Goal: Information Seeking & Learning: Find specific fact

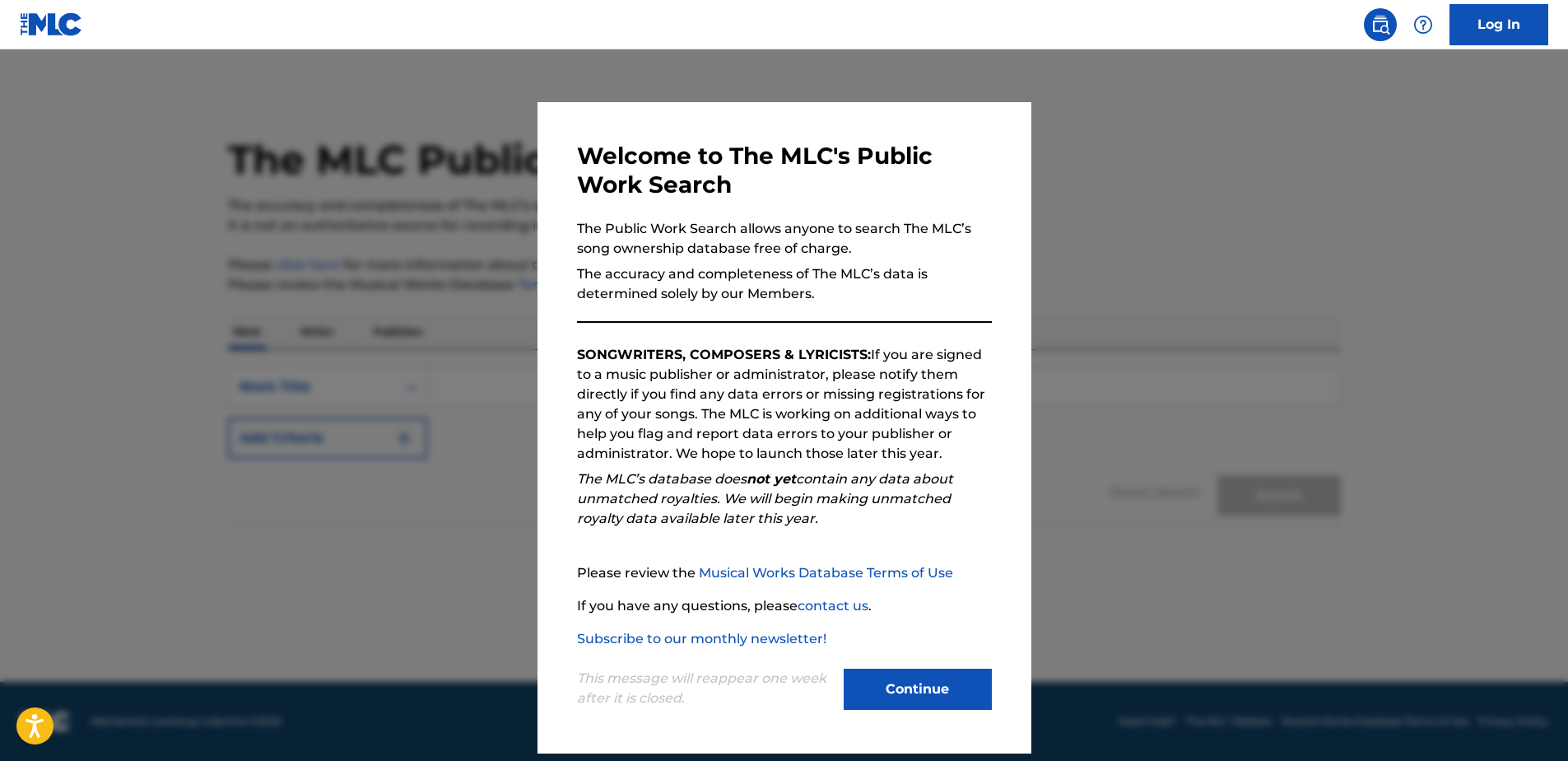
click at [859, 694] on button "Continue" at bounding box center [918, 689] width 148 height 41
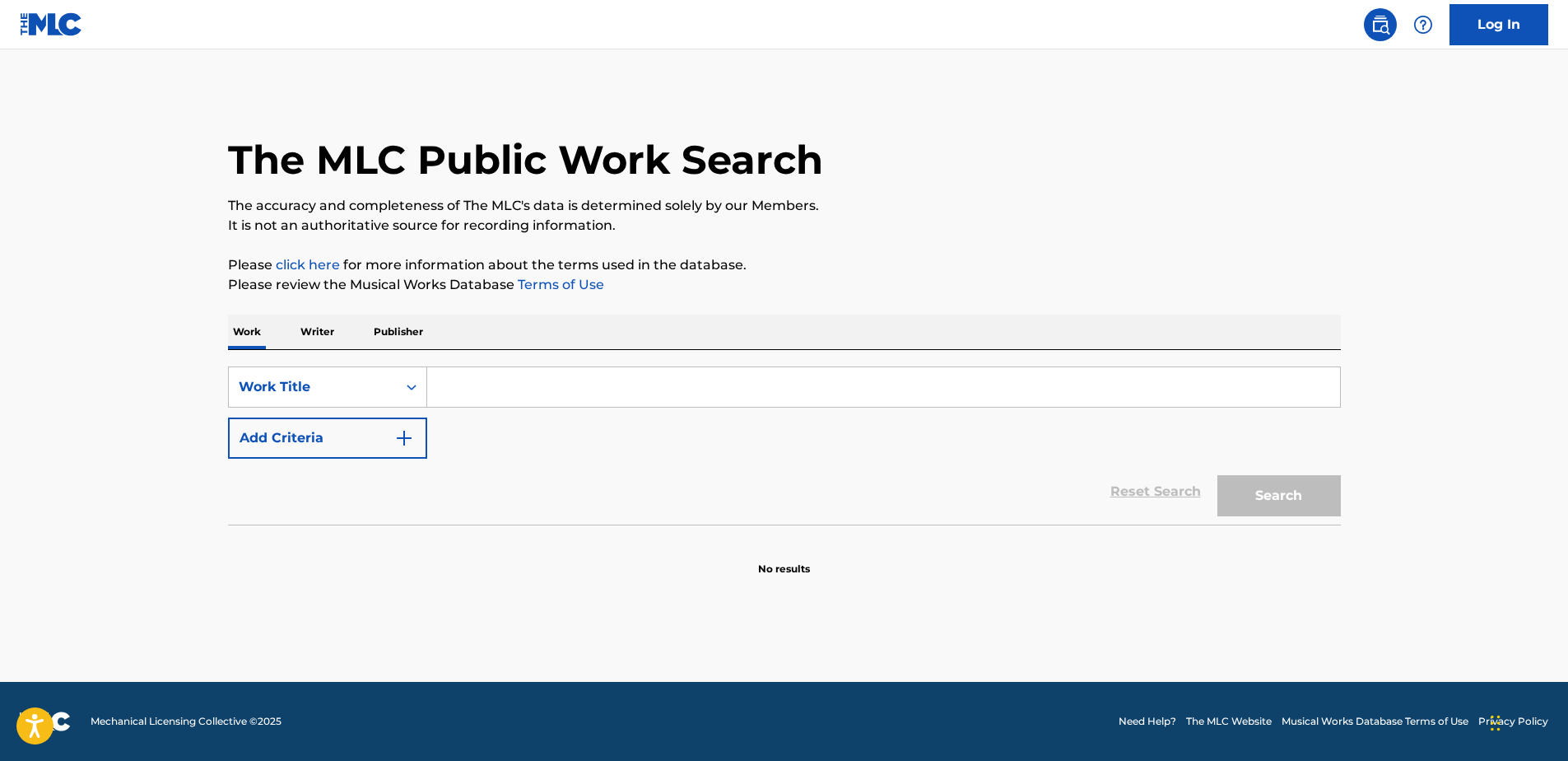
click at [323, 337] on p "Writer" at bounding box center [317, 332] width 44 height 35
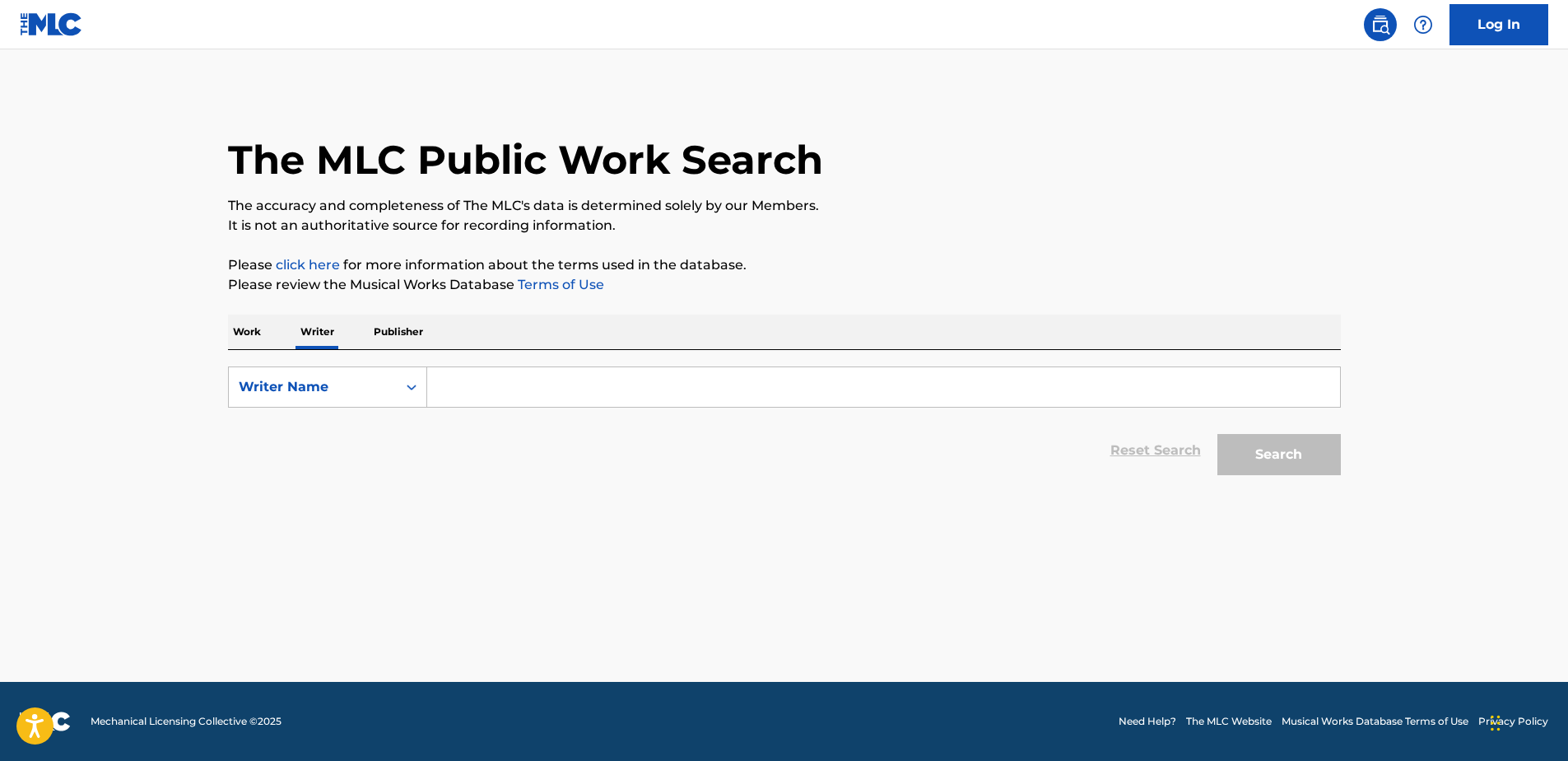
click at [469, 382] on input "Search Form" at bounding box center [883, 387] width 913 height 39
click at [242, 330] on p "Work" at bounding box center [247, 332] width 38 height 35
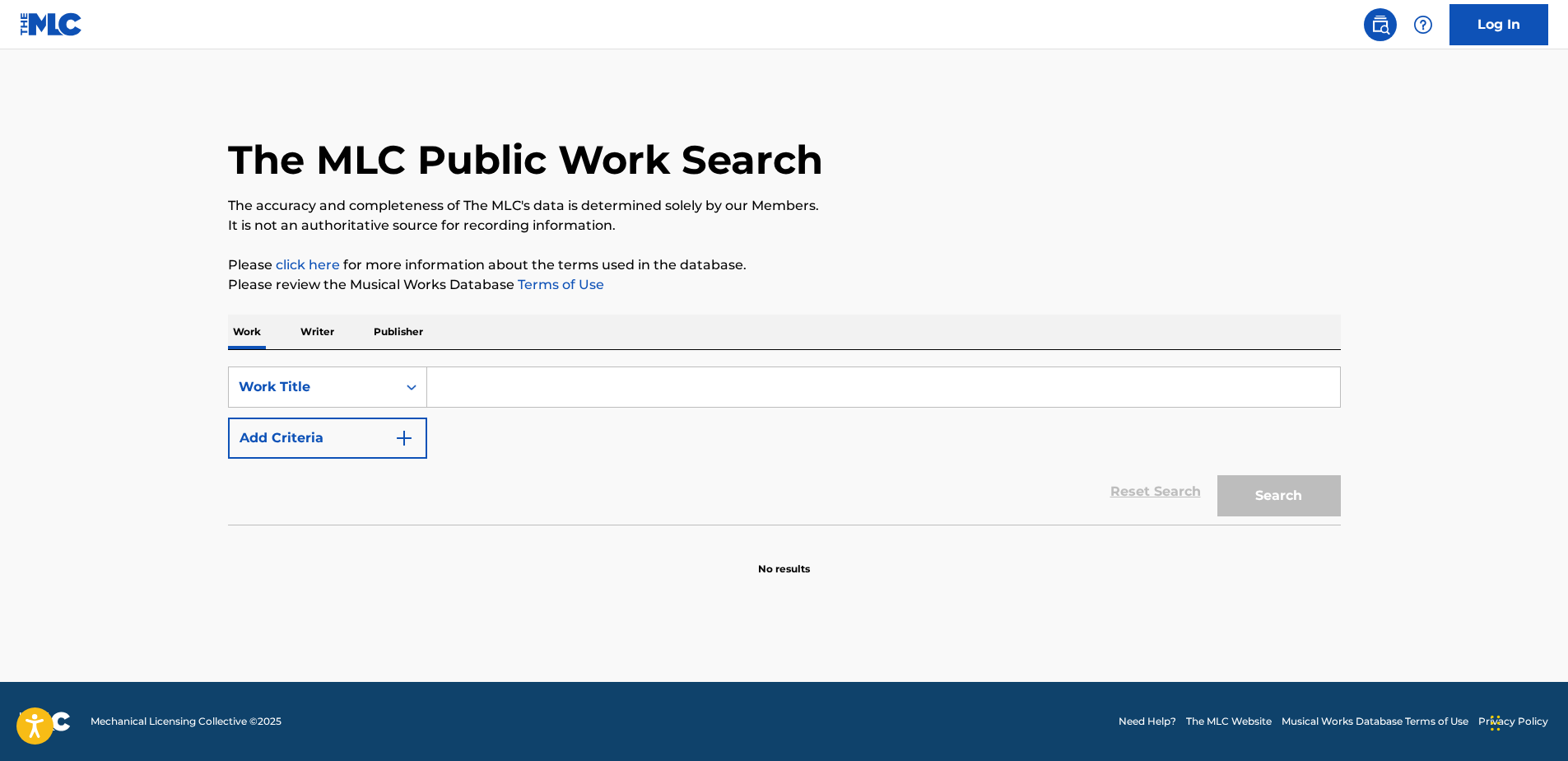
click at [454, 376] on input "Search Form" at bounding box center [883, 387] width 913 height 39
type input "My Name is Mud"
click at [1291, 491] on button "Search" at bounding box center [1278, 495] width 124 height 41
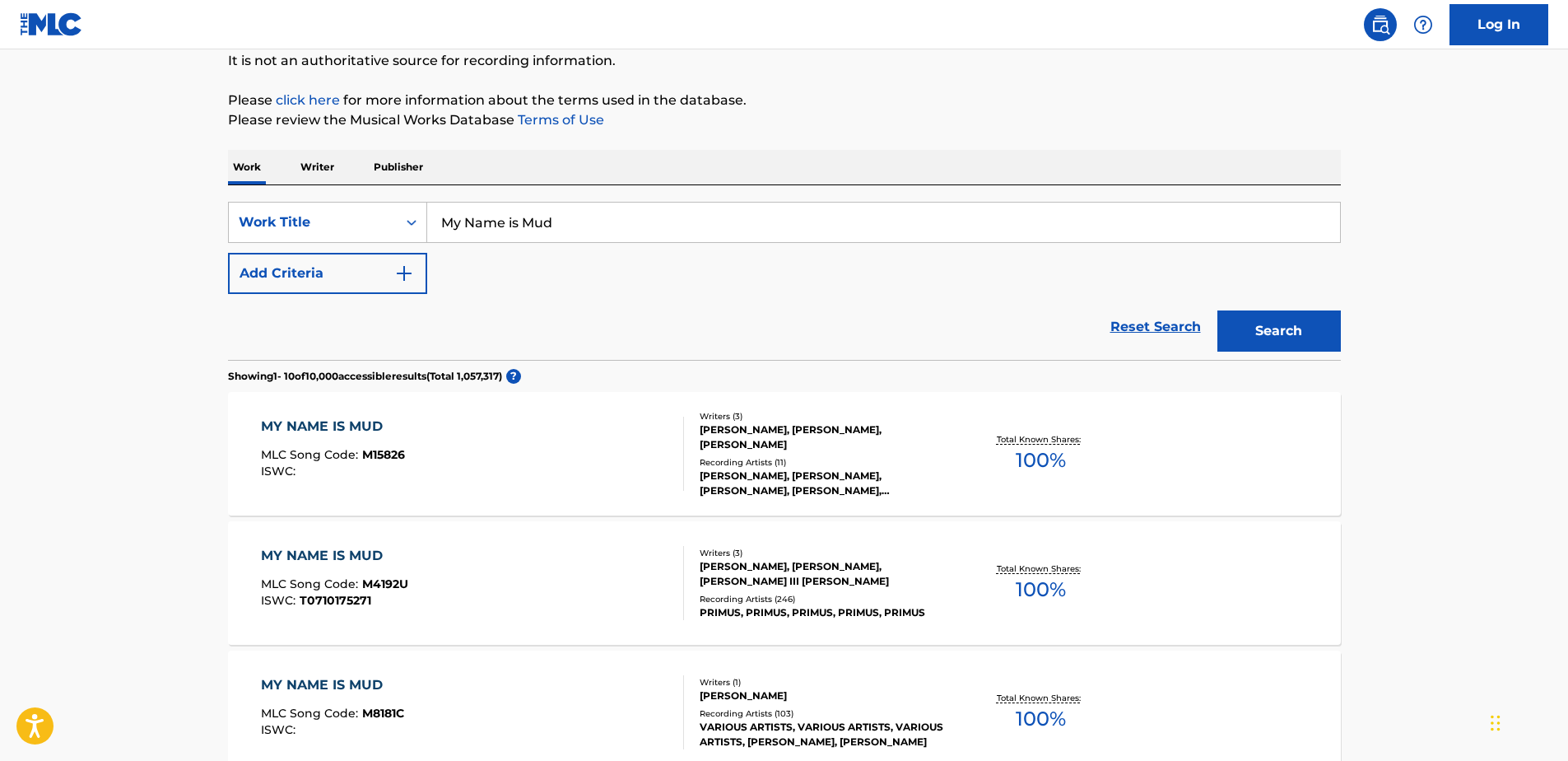
scroll to position [247, 0]
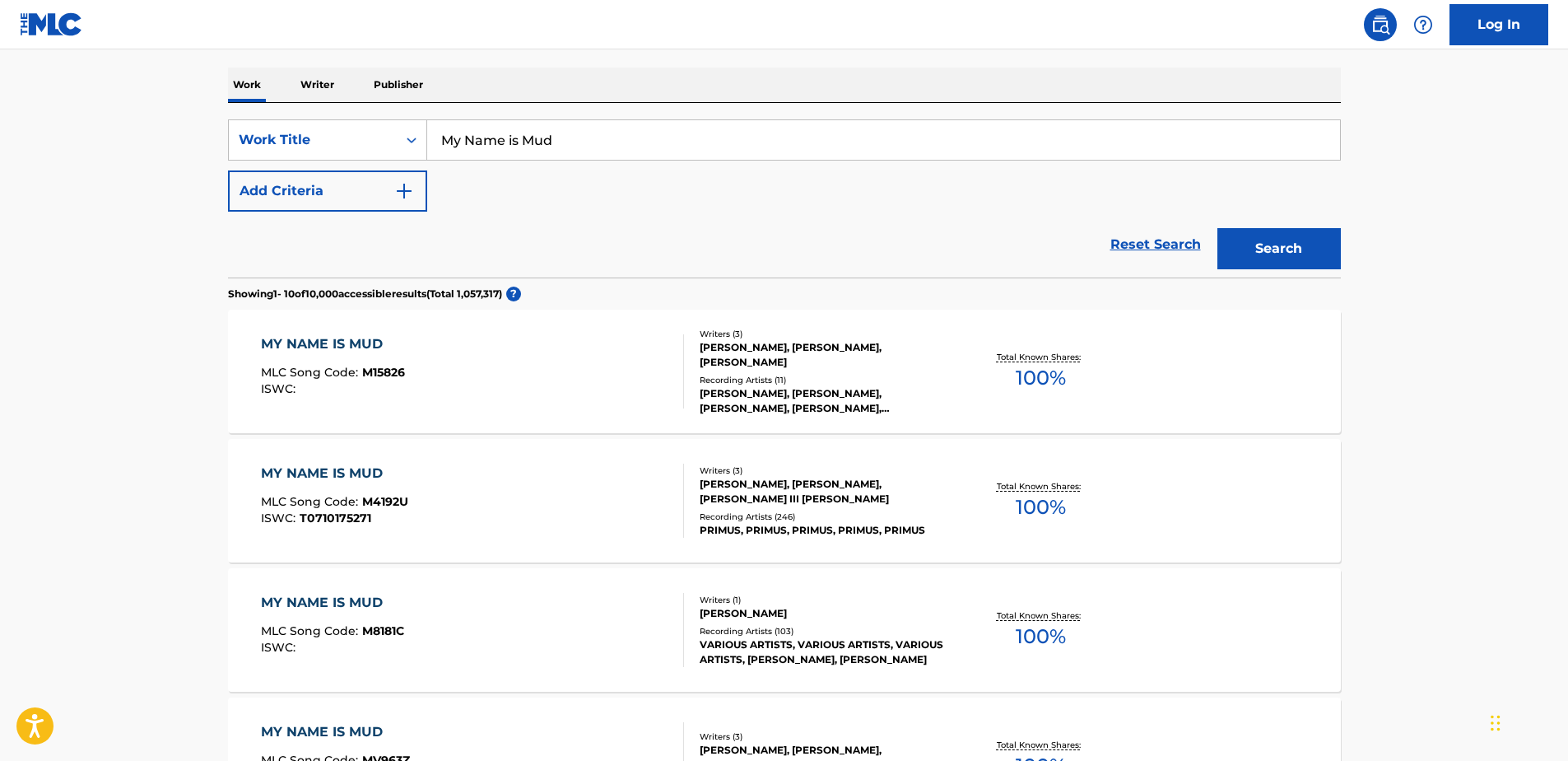
click at [771, 486] on div "[PERSON_NAME], [PERSON_NAME], [PERSON_NAME] III [PERSON_NAME]" at bounding box center [823, 491] width 248 height 29
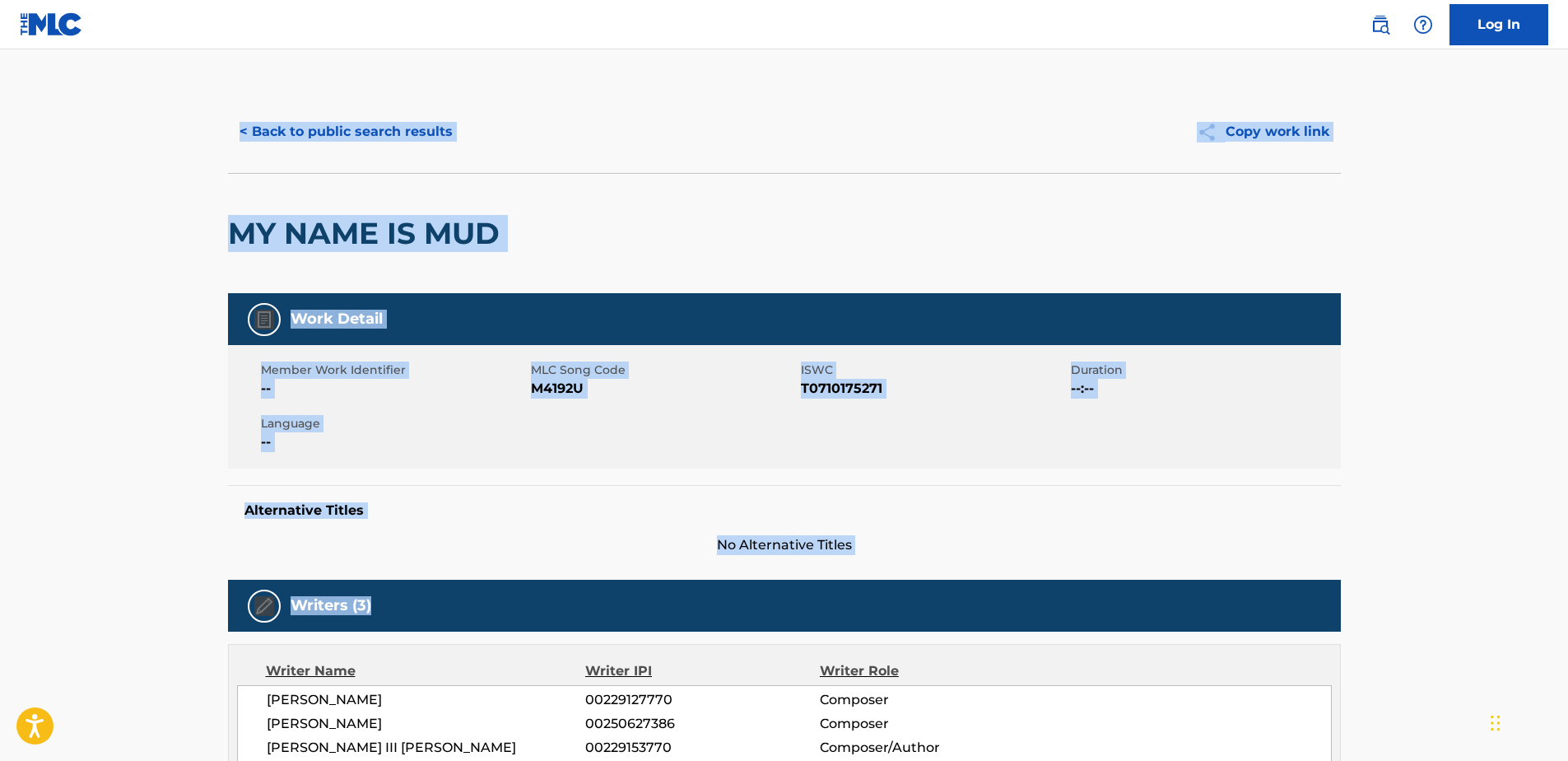
drag, startPoint x: 239, startPoint y: 161, endPoint x: 918, endPoint y: 376, distance: 712.2
drag, startPoint x: 918, startPoint y: 376, endPoint x: 857, endPoint y: 223, distance: 164.7
click at [857, 223] on div "MY NAME IS MUD" at bounding box center [784, 233] width 1113 height 120
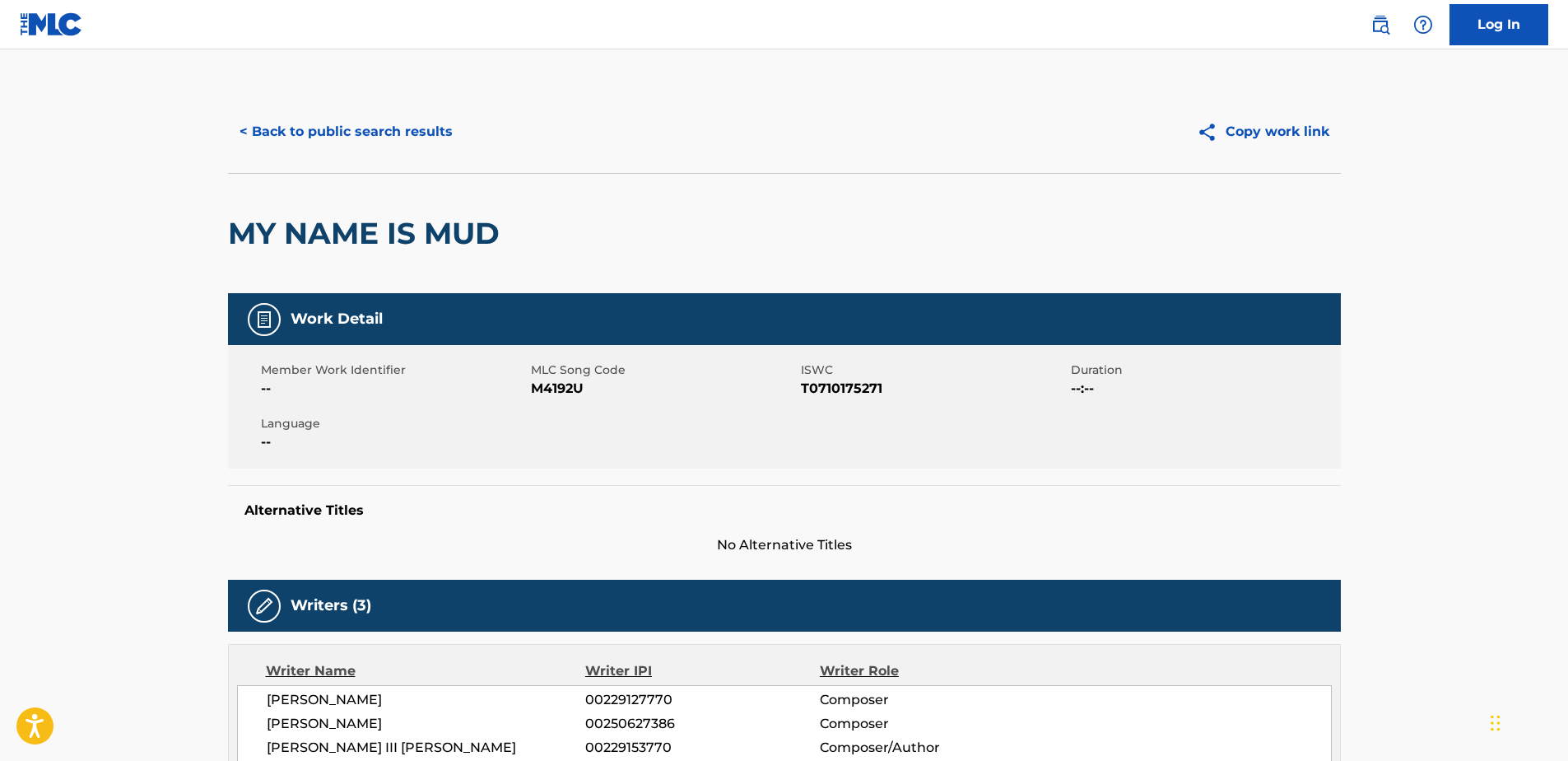
click at [763, 195] on div "MY NAME IS MUD" at bounding box center [784, 233] width 1113 height 120
click at [243, 130] on button "< Back to public search results" at bounding box center [346, 131] width 236 height 41
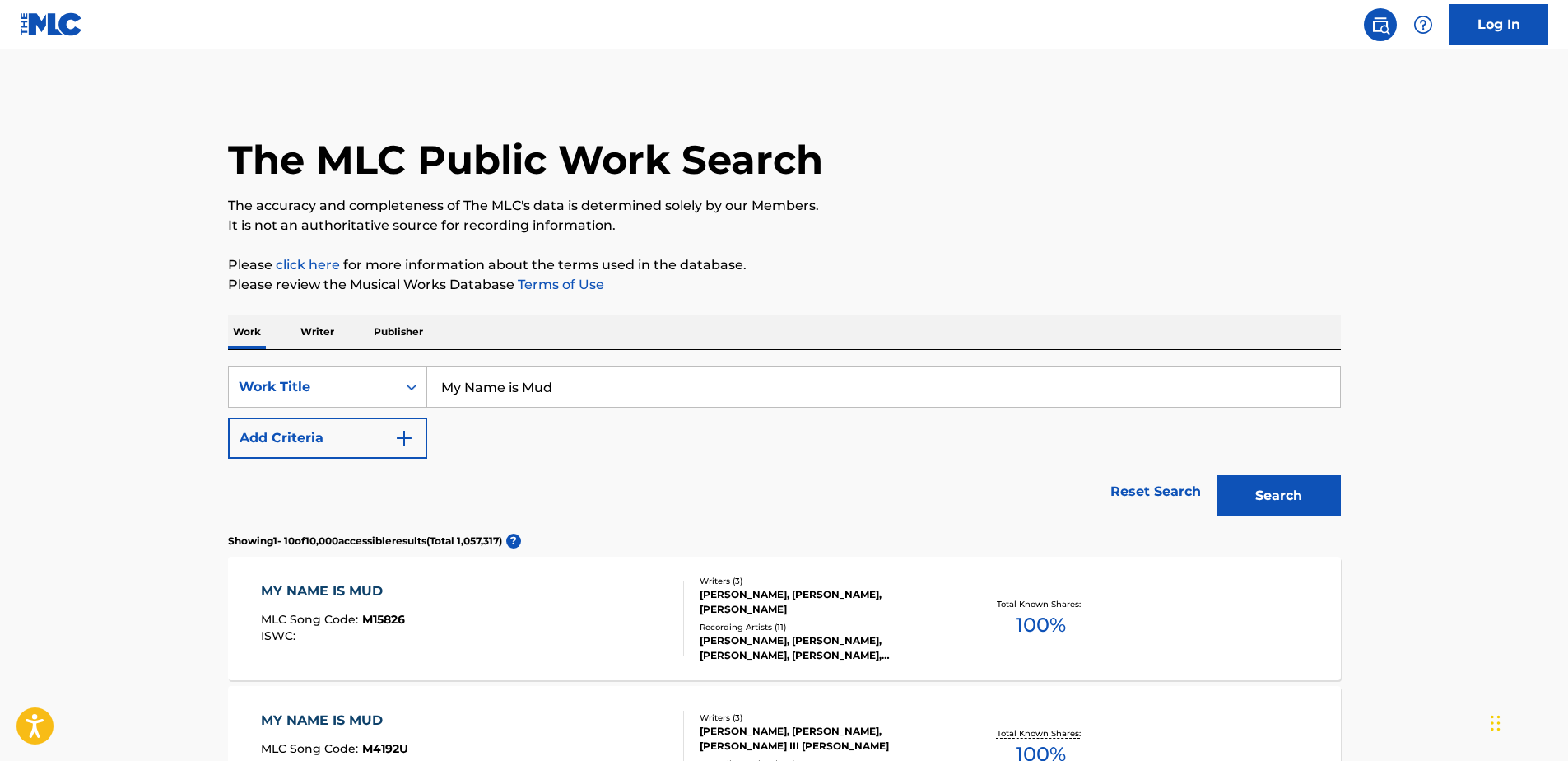
scroll to position [247, 0]
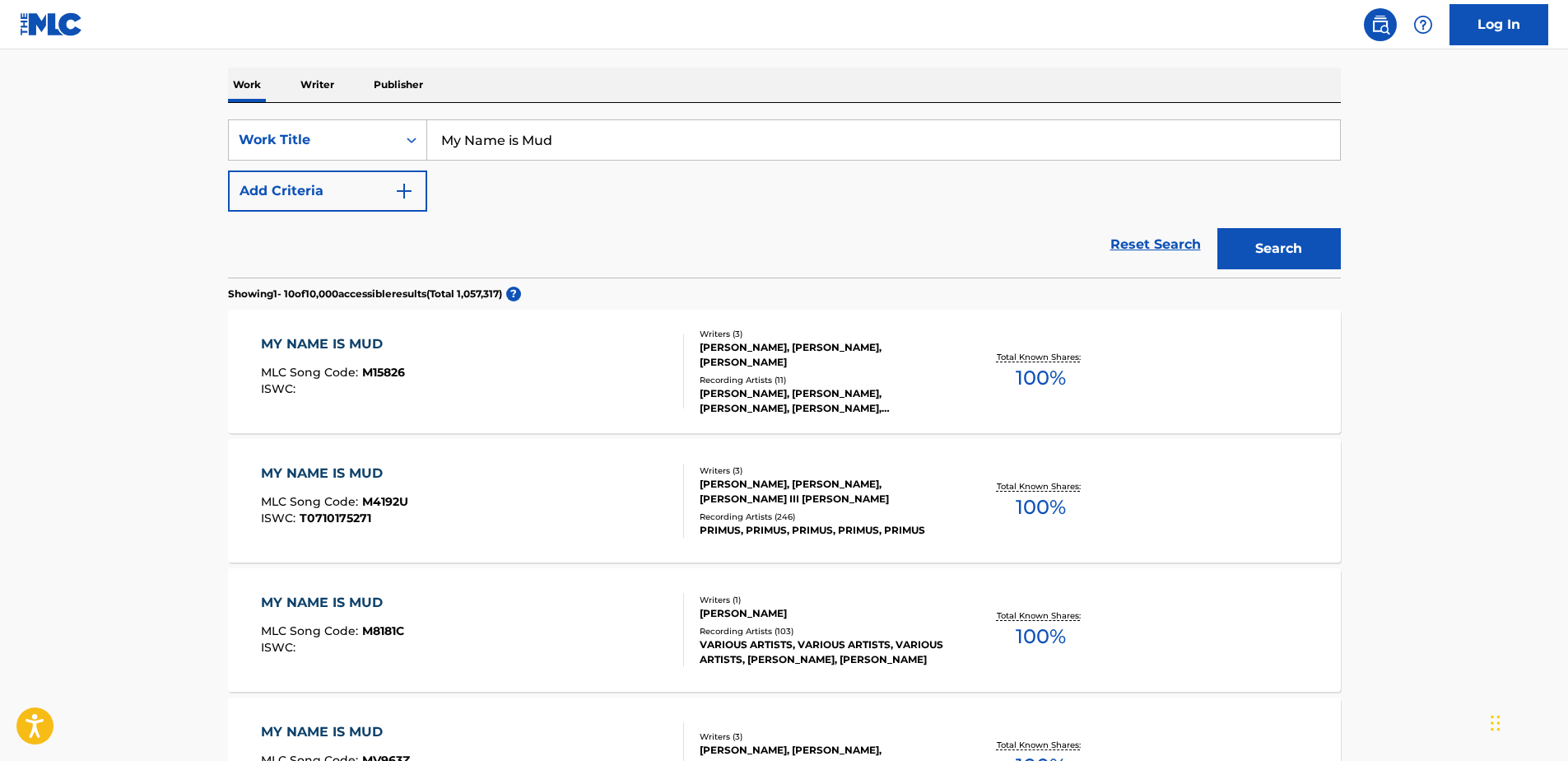
click at [444, 146] on input "My Name is Mud" at bounding box center [883, 139] width 913 height 39
drag, startPoint x: 444, startPoint y: 145, endPoint x: 619, endPoint y: 148, distance: 175.0
click at [619, 148] on input "My Name is Mud" at bounding box center [883, 139] width 913 height 39
type input "[PERSON_NAME] was a race car driver"
click at [1276, 251] on button "Search" at bounding box center [1278, 248] width 124 height 41
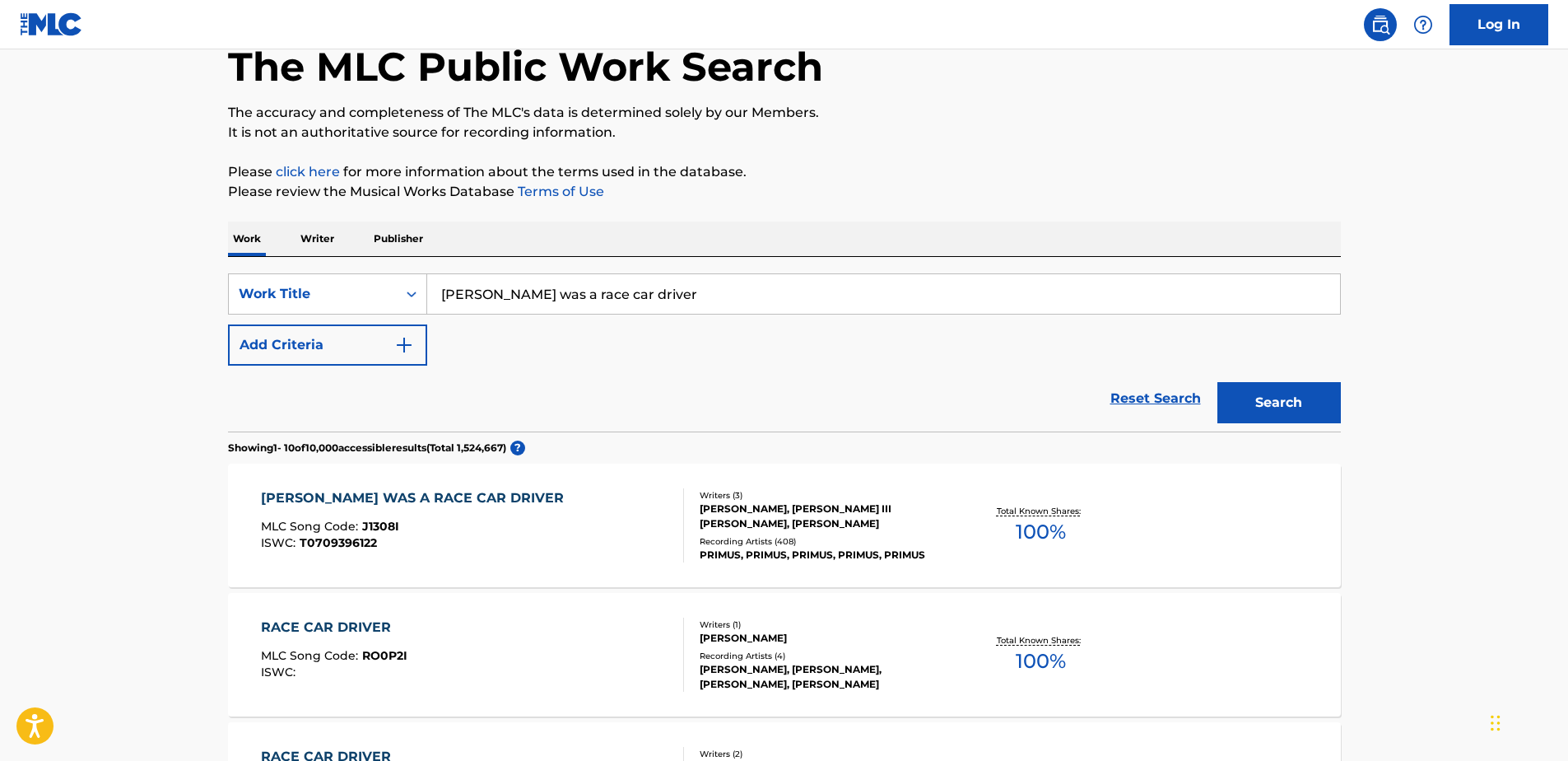
scroll to position [165, 0]
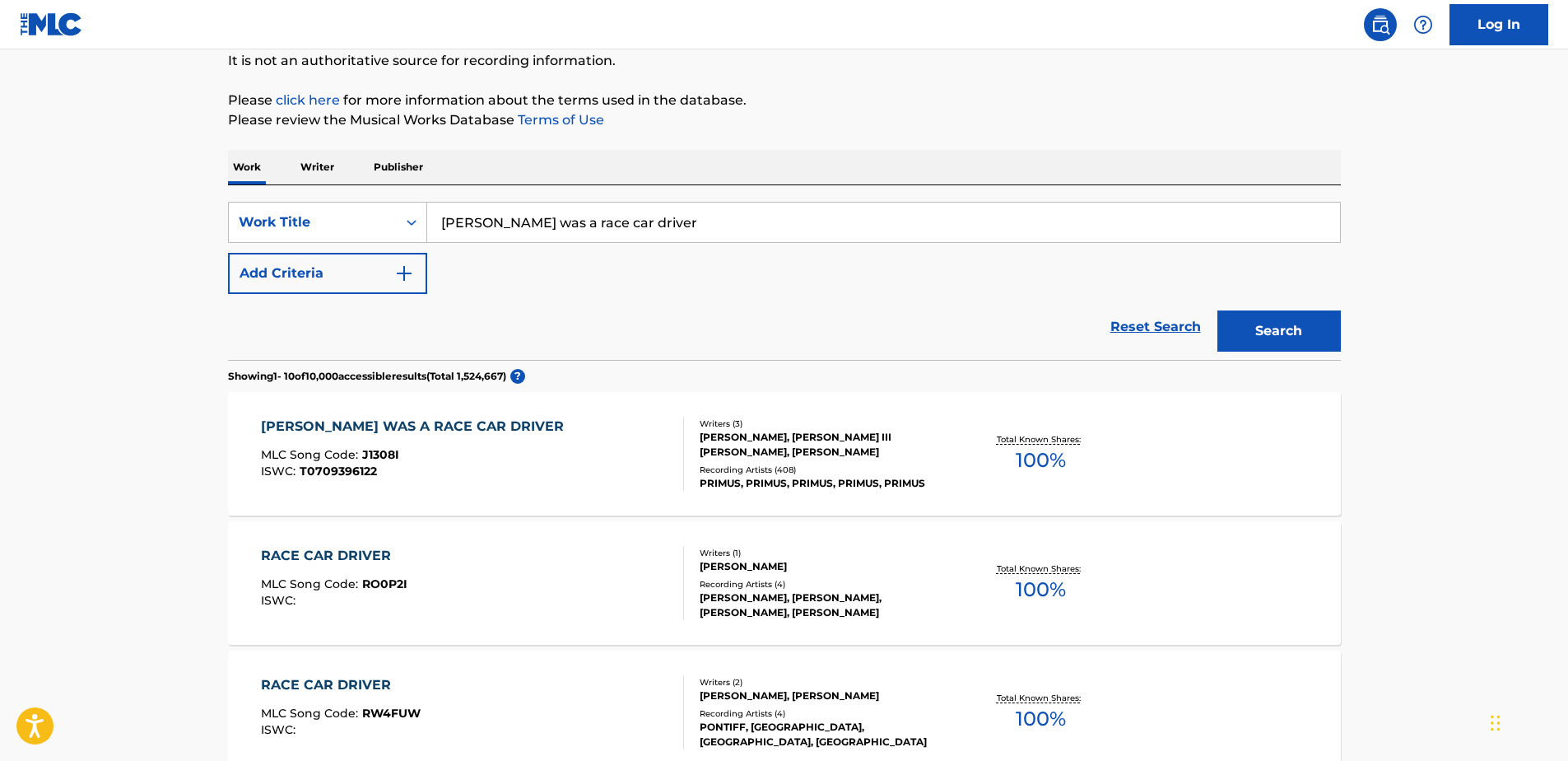
click at [353, 418] on div "[PERSON_NAME] WAS A RACE CAR DRIVER" at bounding box center [417, 427] width 312 height 20
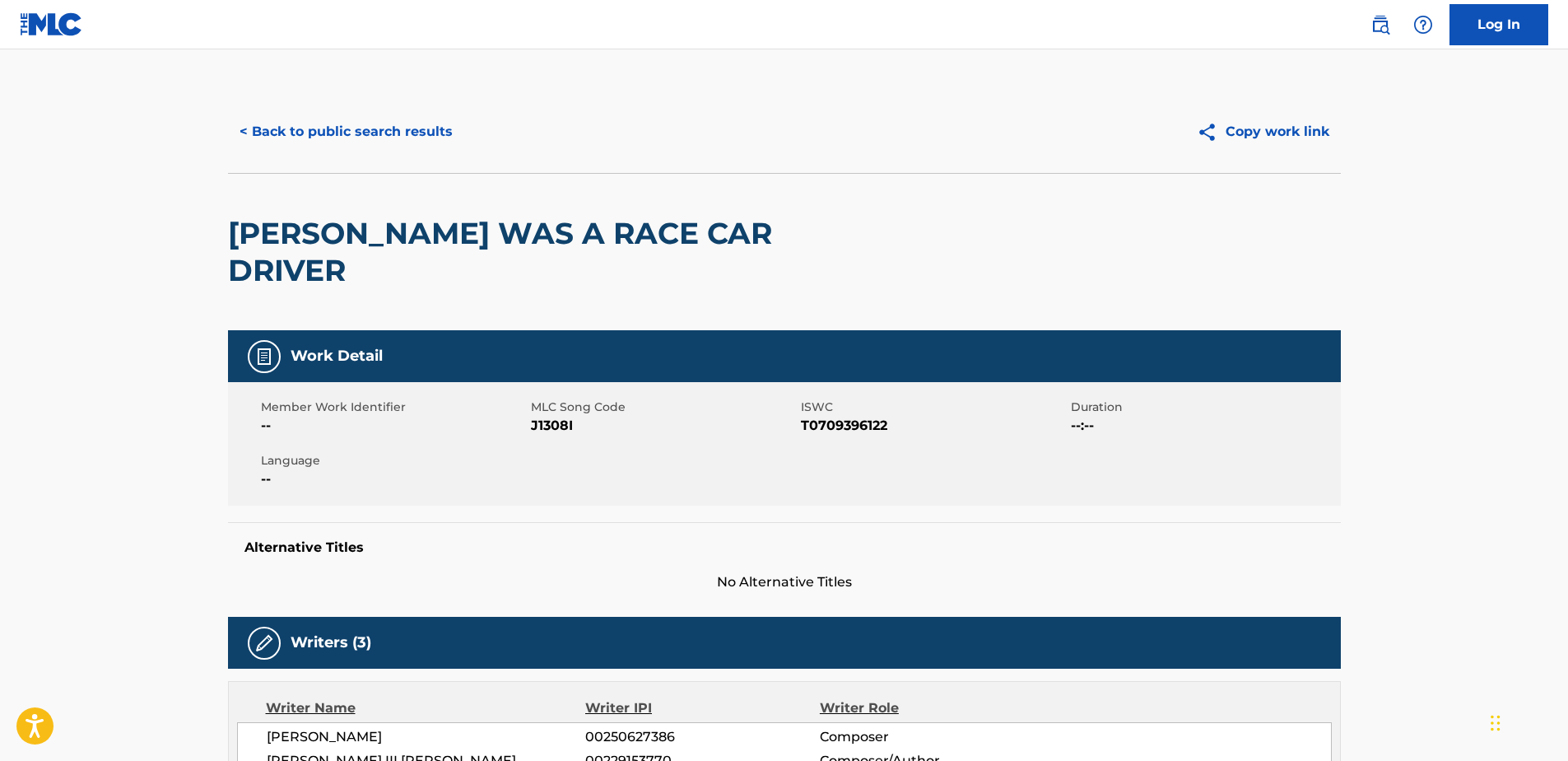
click at [245, 125] on button "< Back to public search results" at bounding box center [346, 131] width 236 height 41
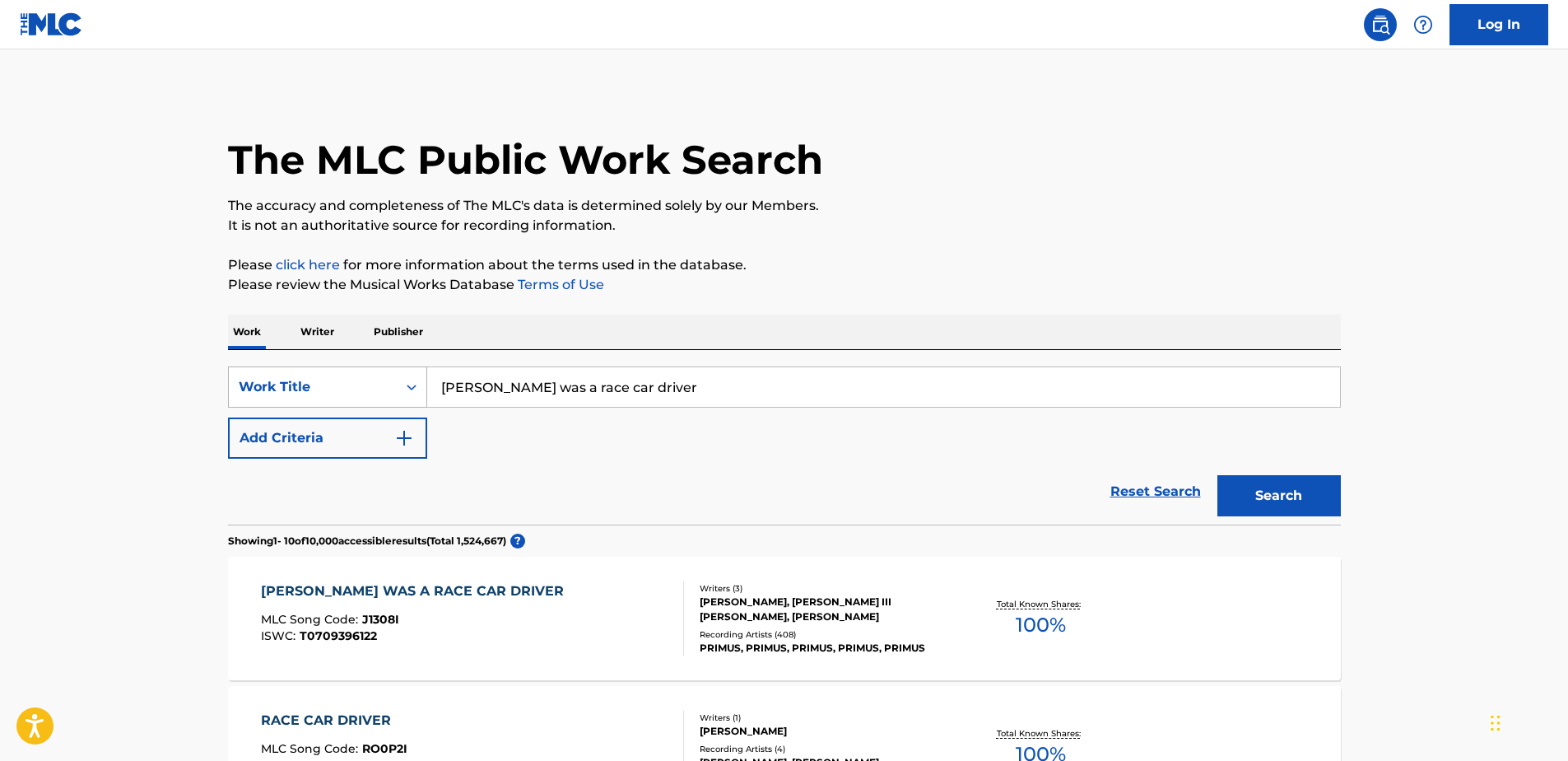
scroll to position [165, 0]
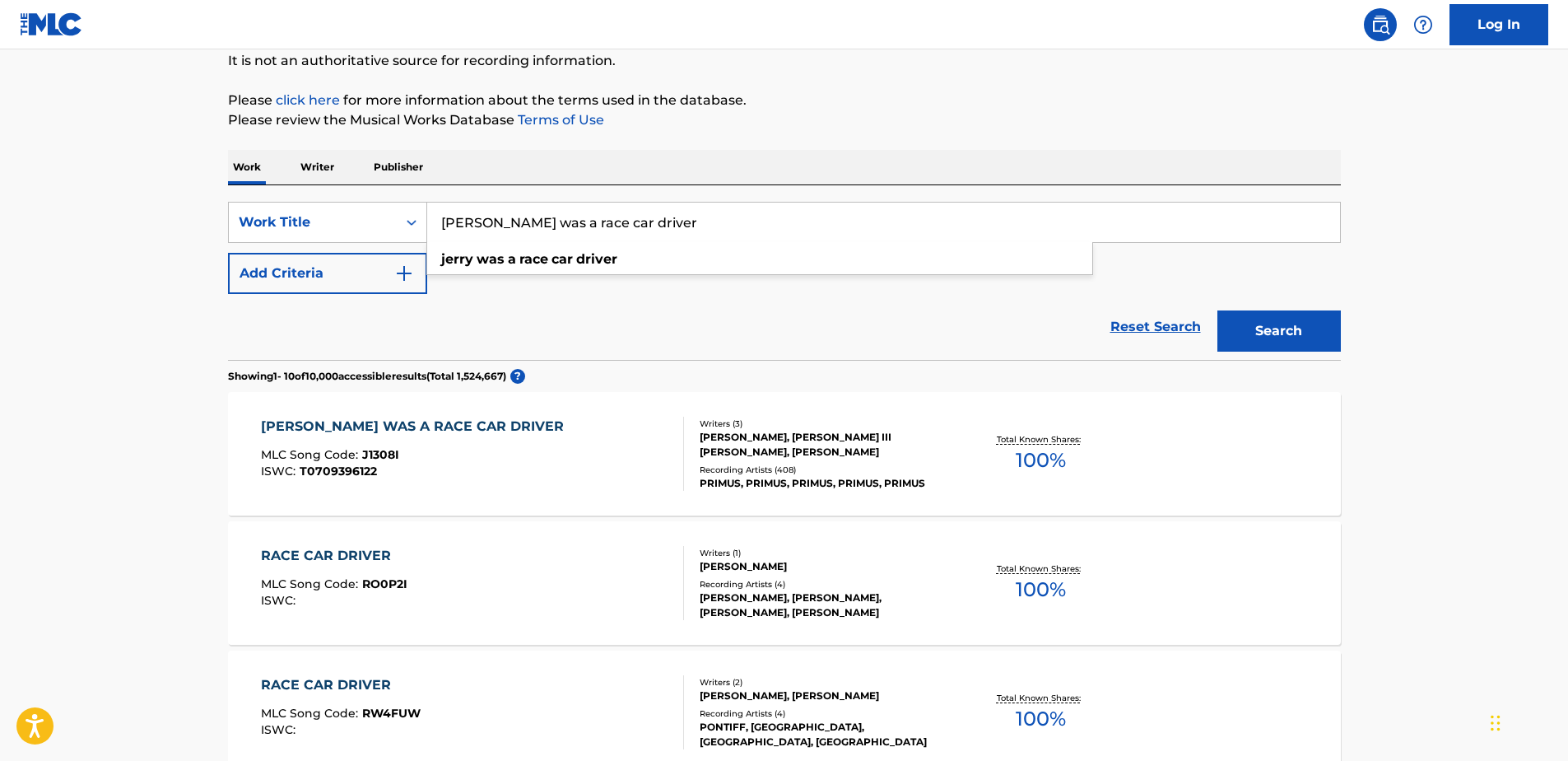
drag, startPoint x: 617, startPoint y: 222, endPoint x: 442, endPoint y: 220, distance: 175.0
click at [442, 220] on input "[PERSON_NAME] was a race car driver" at bounding box center [883, 222] width 913 height 39
type input "[PERSON_NAME] The Fisherman"
click at [1255, 327] on button "Search" at bounding box center [1278, 331] width 124 height 41
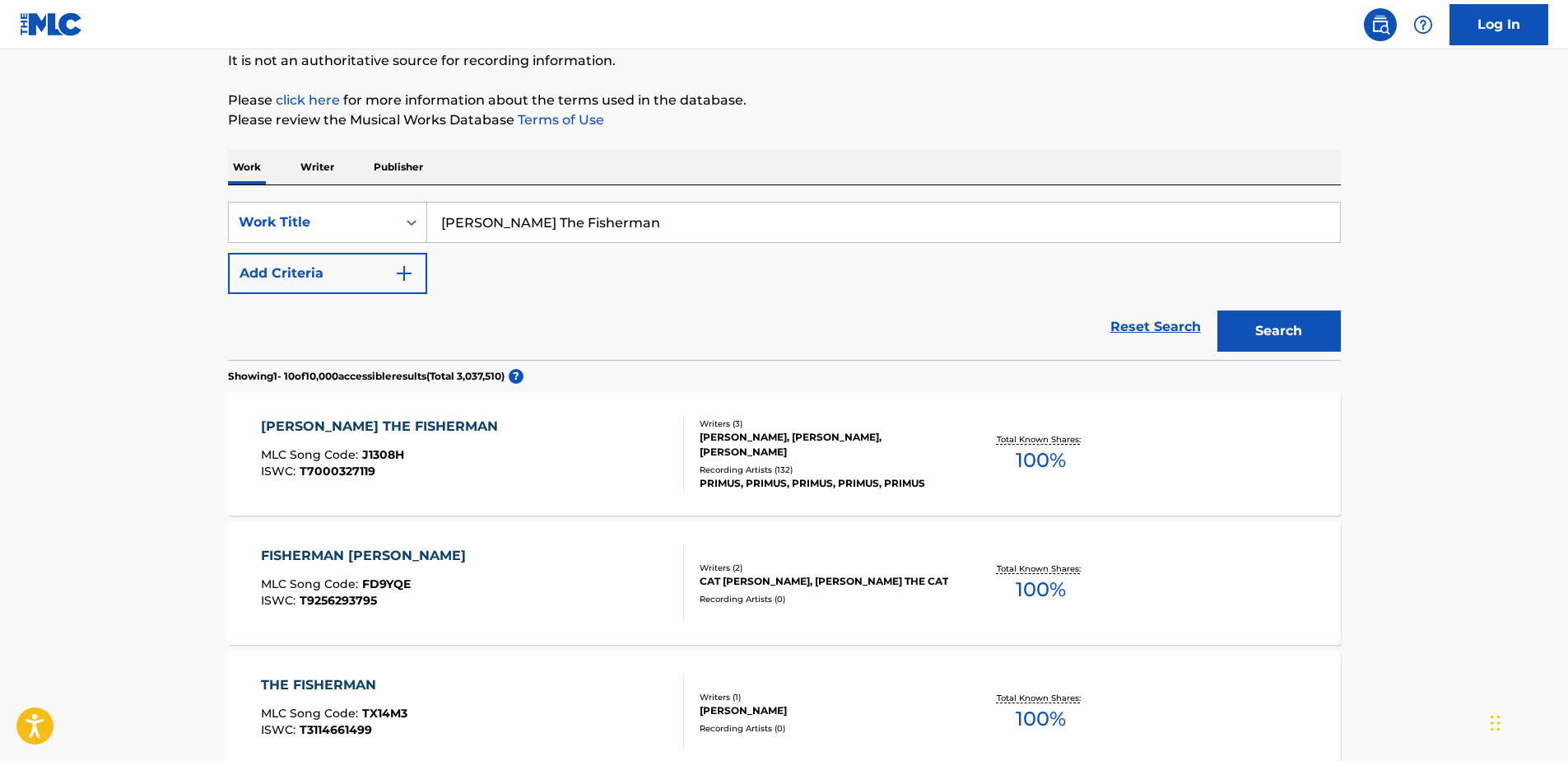
click at [403, 420] on div "[PERSON_NAME] THE FISHERMAN" at bounding box center [384, 427] width 246 height 20
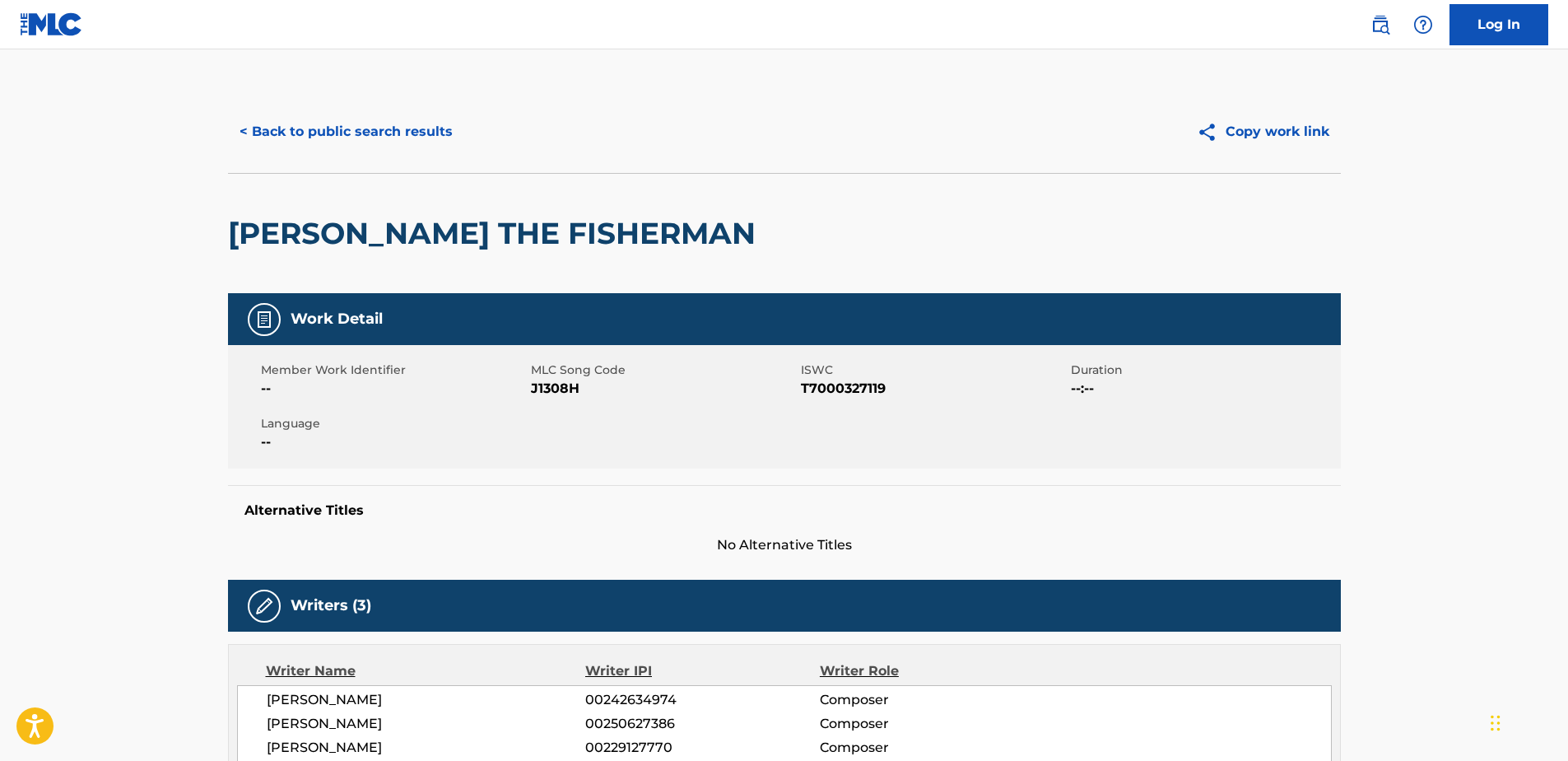
click at [243, 123] on button "< Back to public search results" at bounding box center [346, 131] width 236 height 41
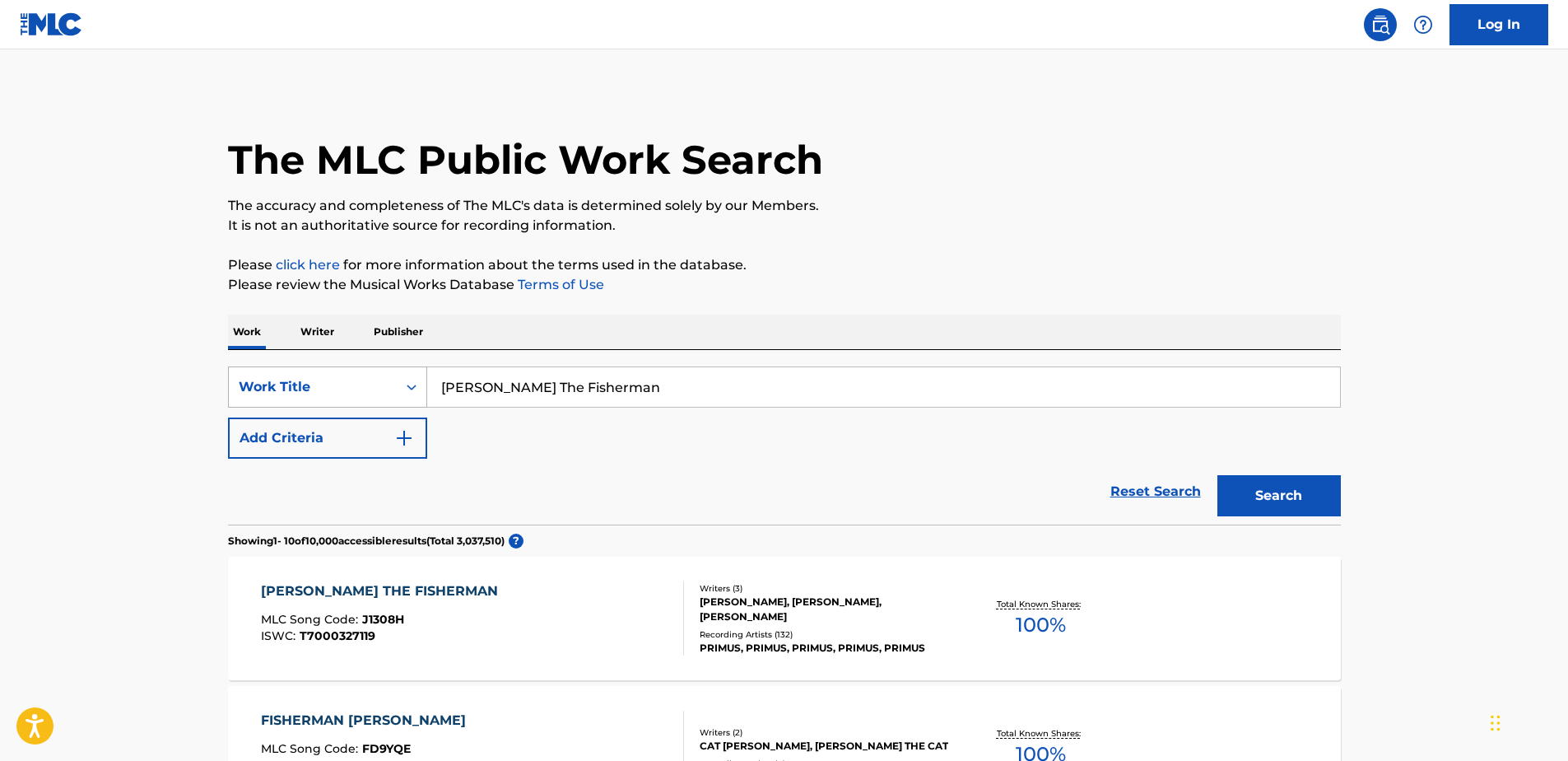
scroll to position [165, 0]
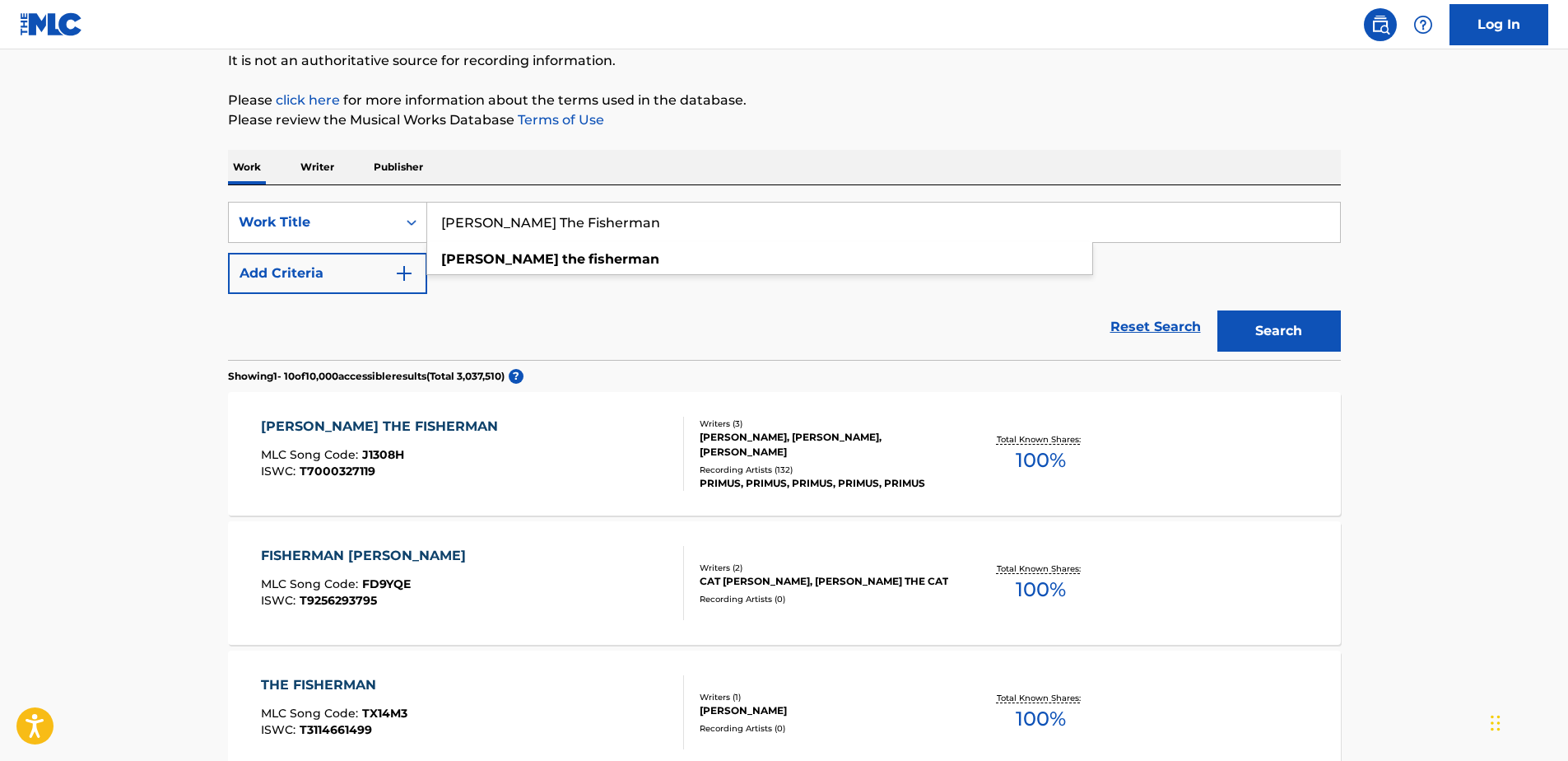
drag, startPoint x: 591, startPoint y: 220, endPoint x: 444, endPoint y: 231, distance: 147.4
click at [444, 231] on input "[PERSON_NAME] The Fisherman" at bounding box center [883, 222] width 913 height 39
type input "[PERSON_NAME]'s Big Brown Beaver"
click at [1288, 326] on button "Search" at bounding box center [1278, 331] width 124 height 41
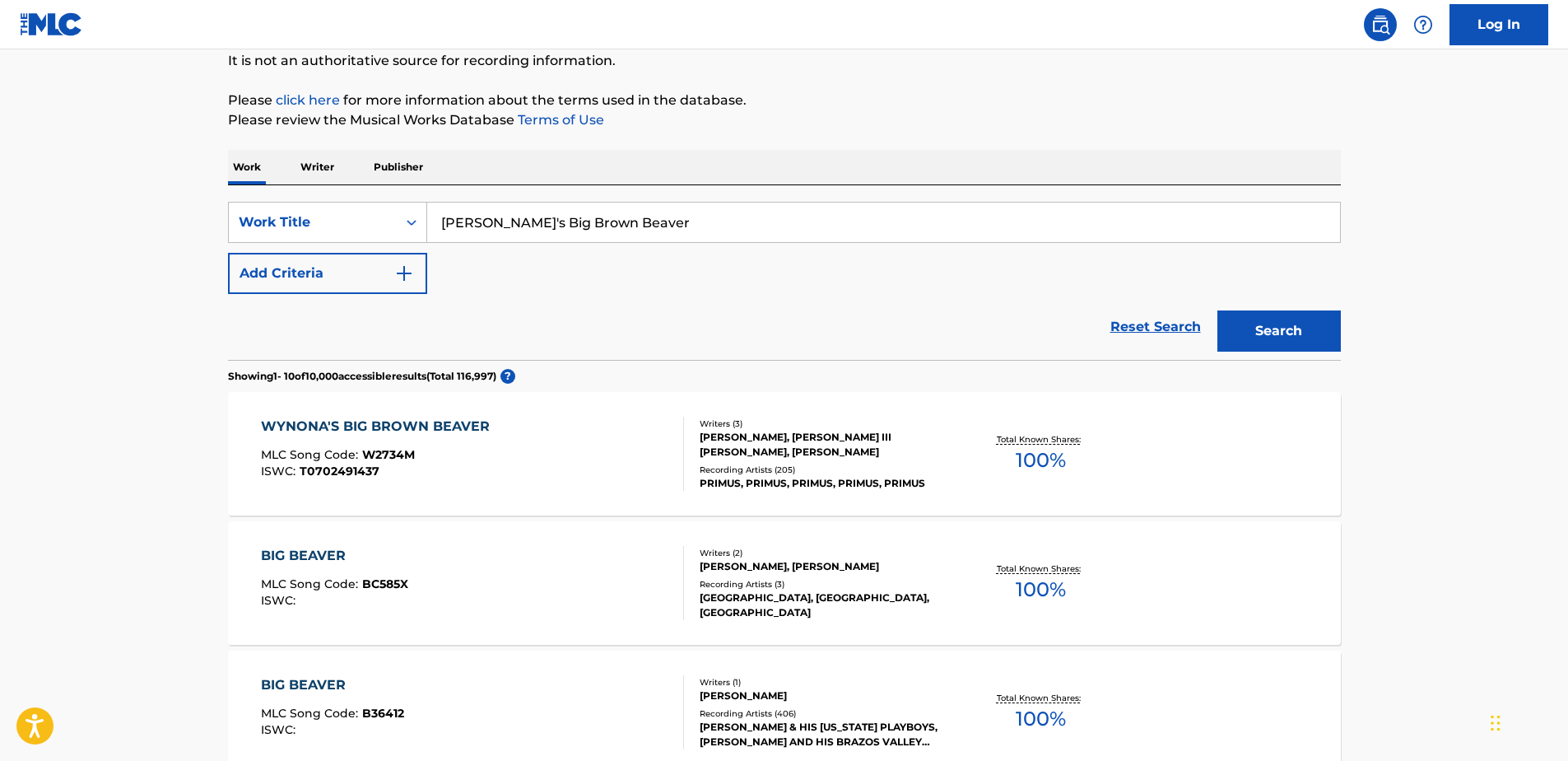
click at [456, 422] on div "WYNONA'S BIG BROWN BEAVER" at bounding box center [379, 427] width 237 height 20
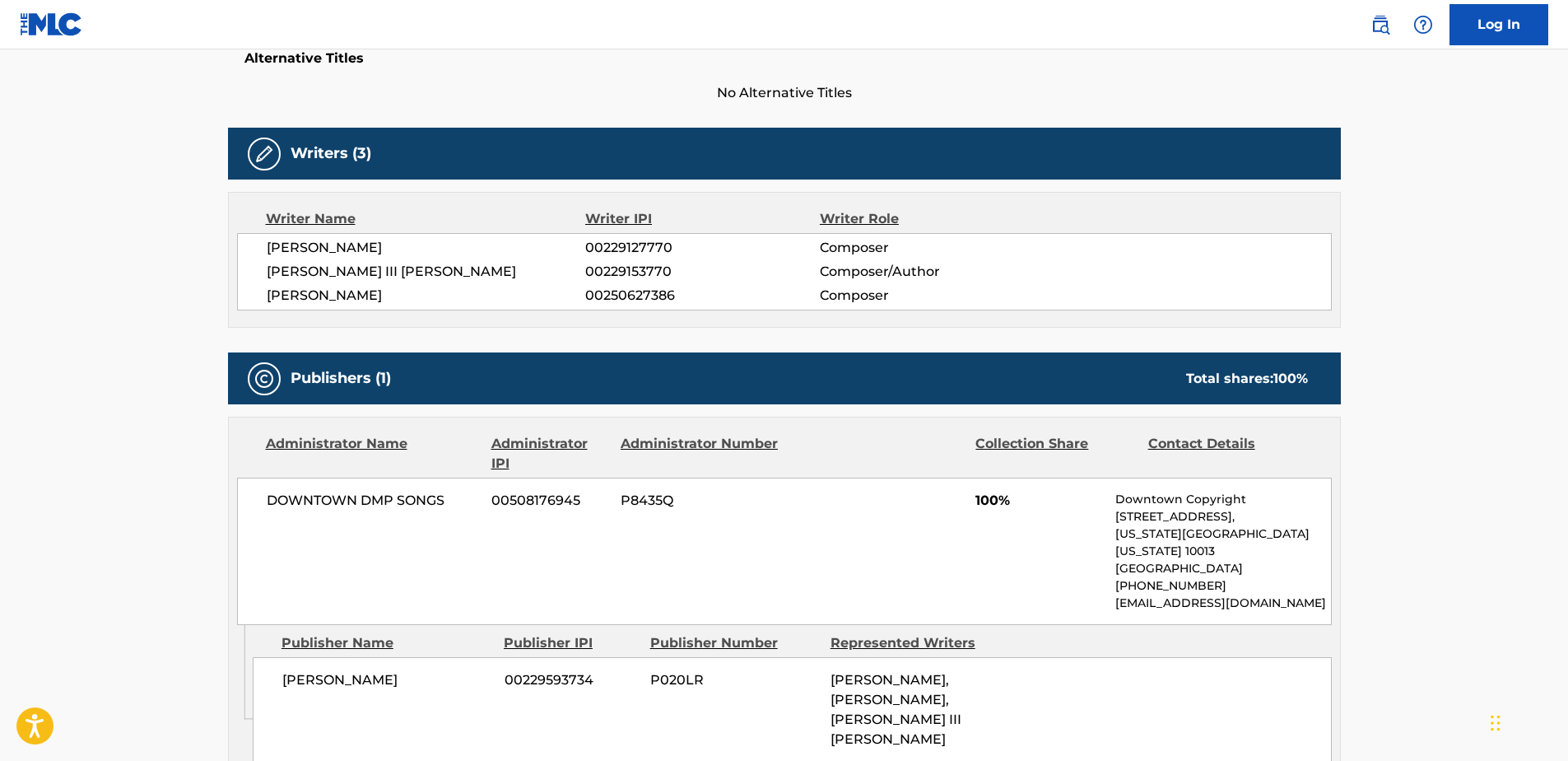
scroll to position [412, 0]
